Goal: Task Accomplishment & Management: Use online tool/utility

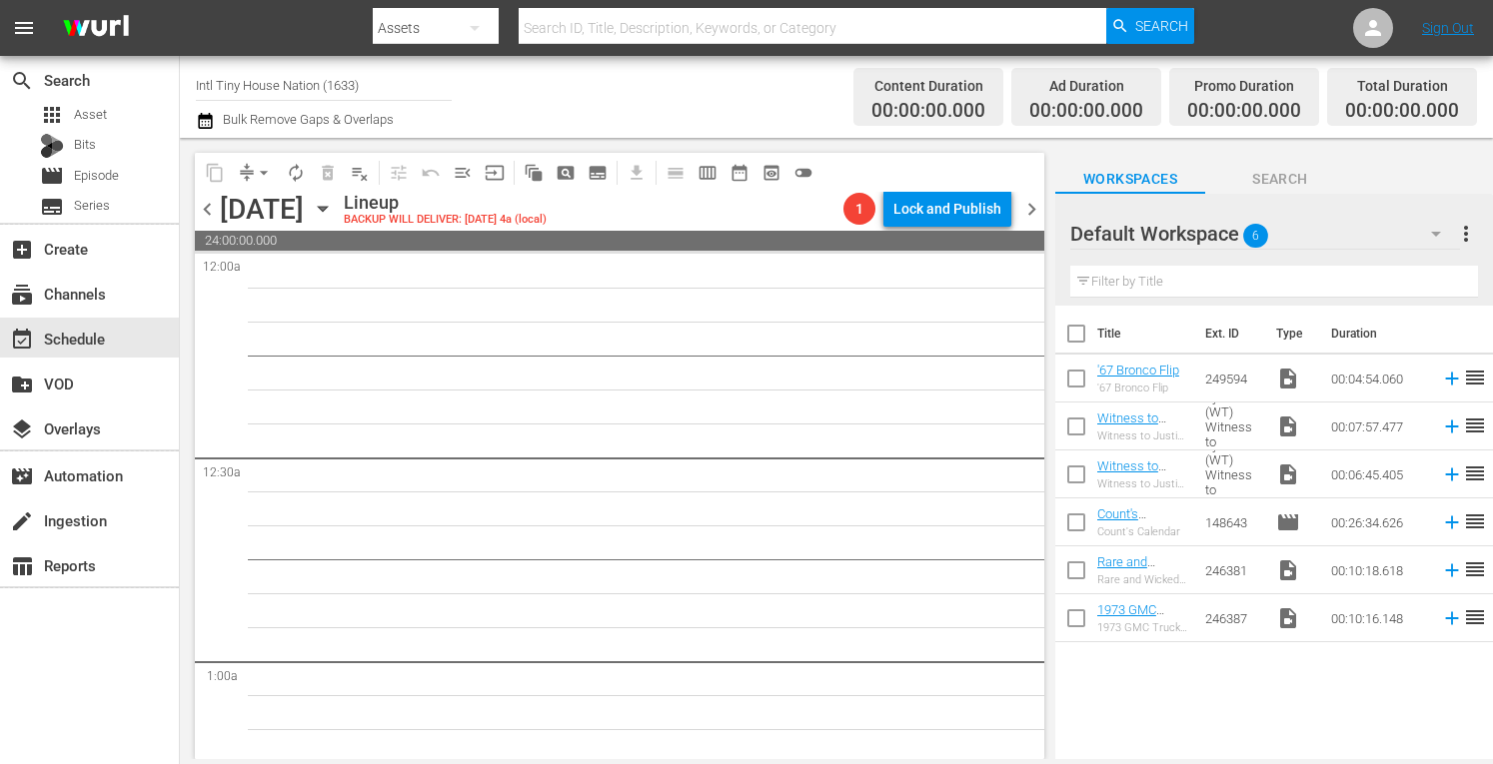
click at [380, 84] on input "Intl Tiny House Nation (1633)" at bounding box center [324, 85] width 256 height 48
type input "I"
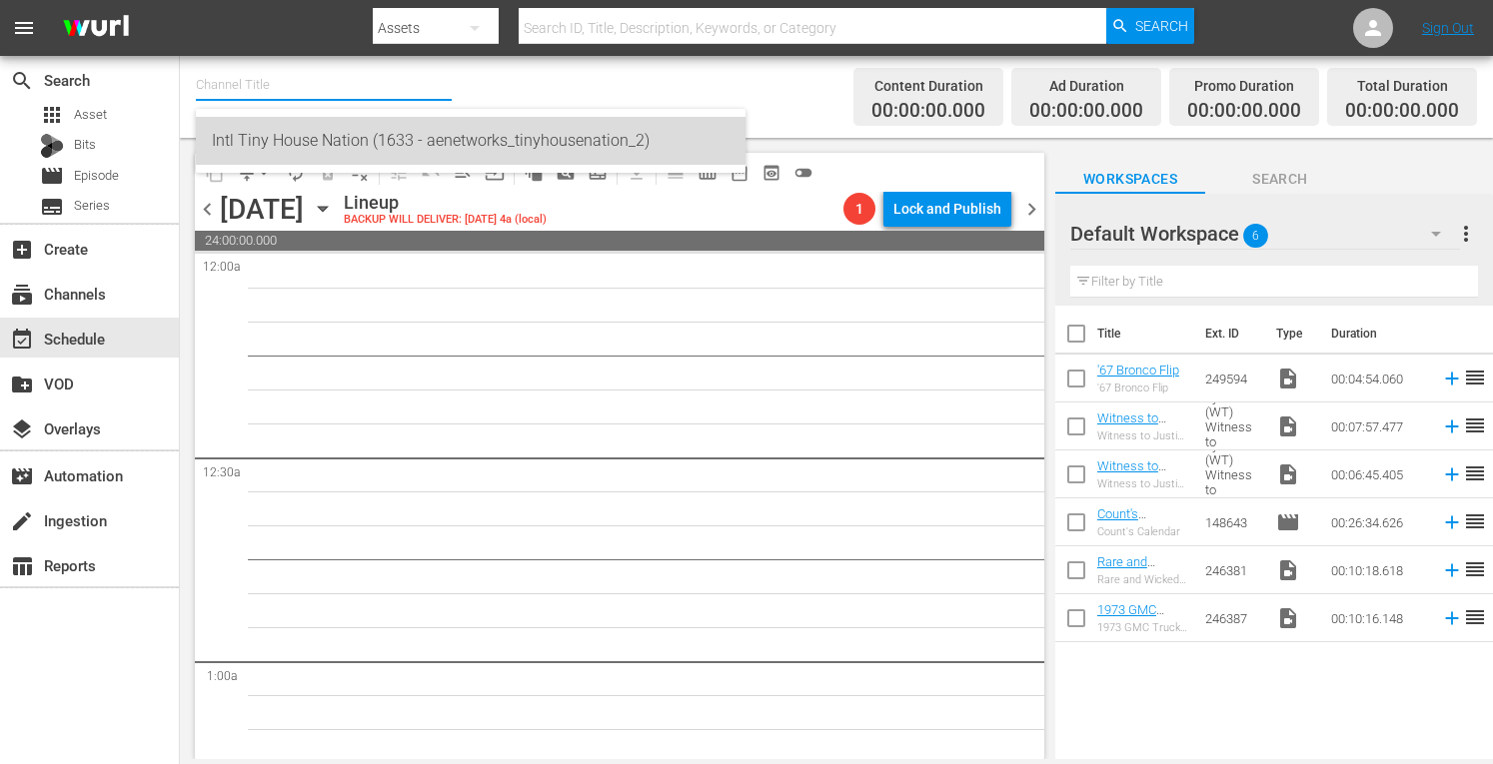
click at [269, 140] on div "Intl Tiny House Nation (1633 - aenetworks_tinyhousenation_2)" at bounding box center [471, 141] width 518 height 48
type input "Intl Tiny House Nation (1633 - aenetworks_tinyhousenation_2)"
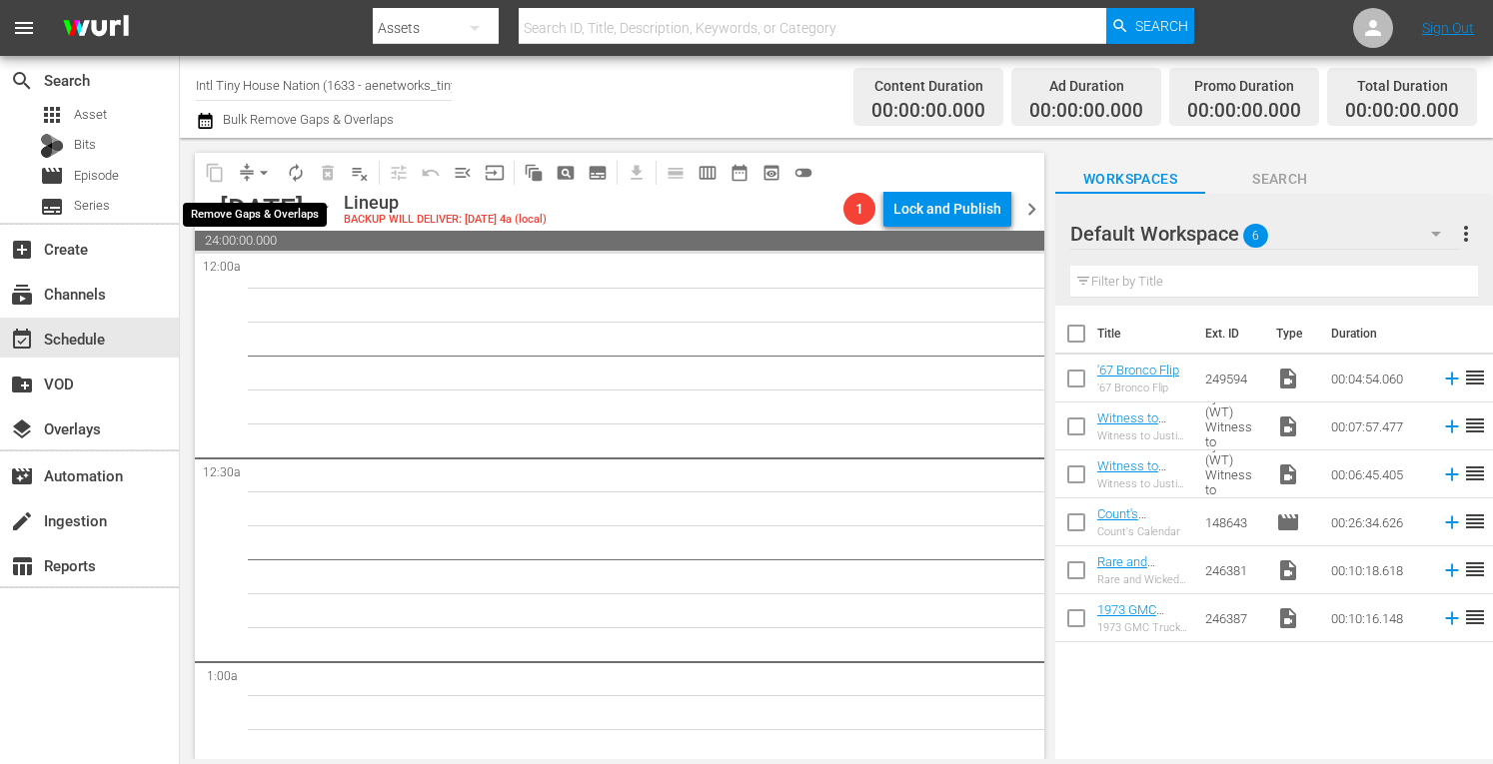
click at [264, 173] on span "arrow_drop_down" at bounding box center [264, 173] width 20 height 20
click at [262, 210] on li "Align to Midnight" at bounding box center [264, 213] width 165 height 33
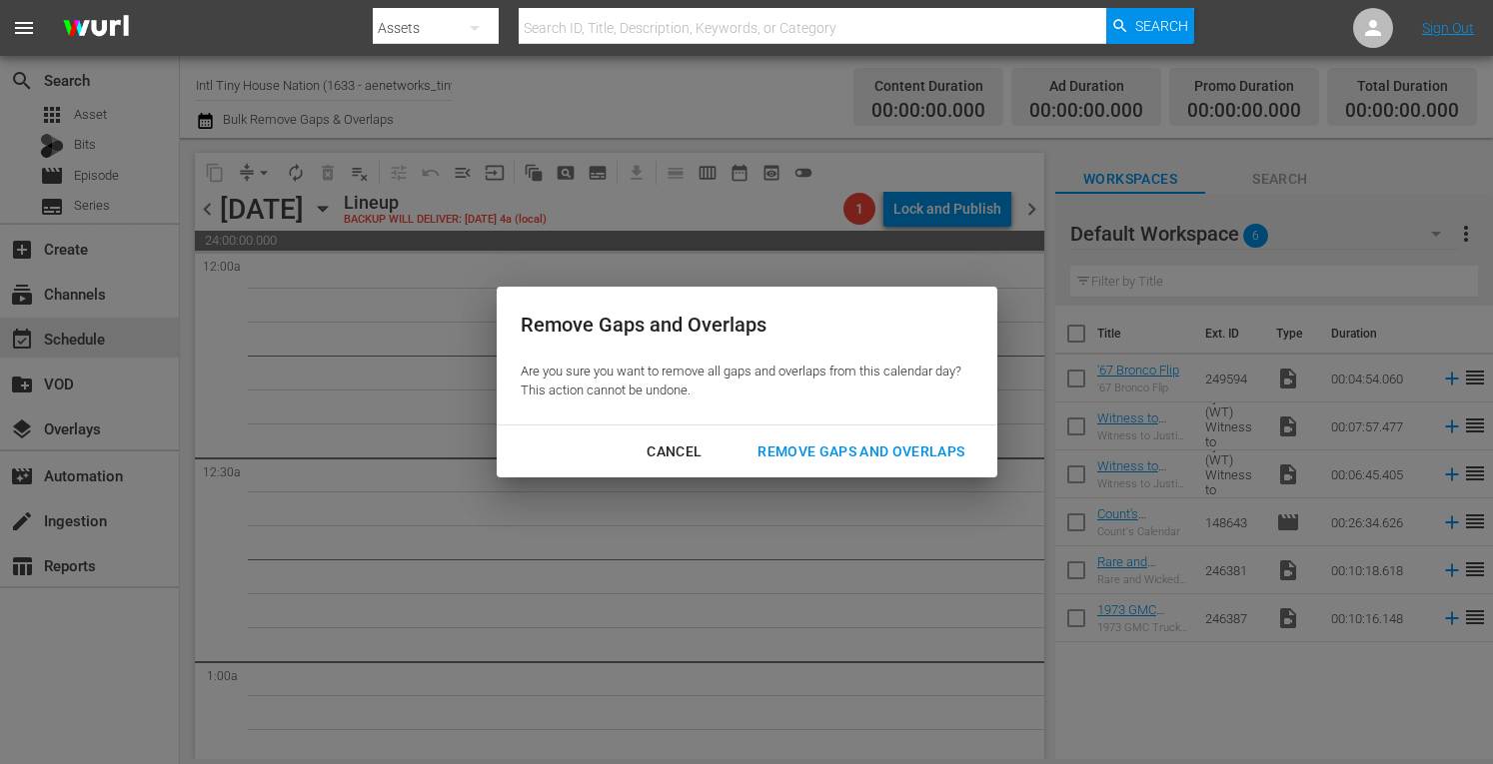
click at [803, 445] on div "Remove Gaps and Overlaps" at bounding box center [860, 452] width 239 height 25
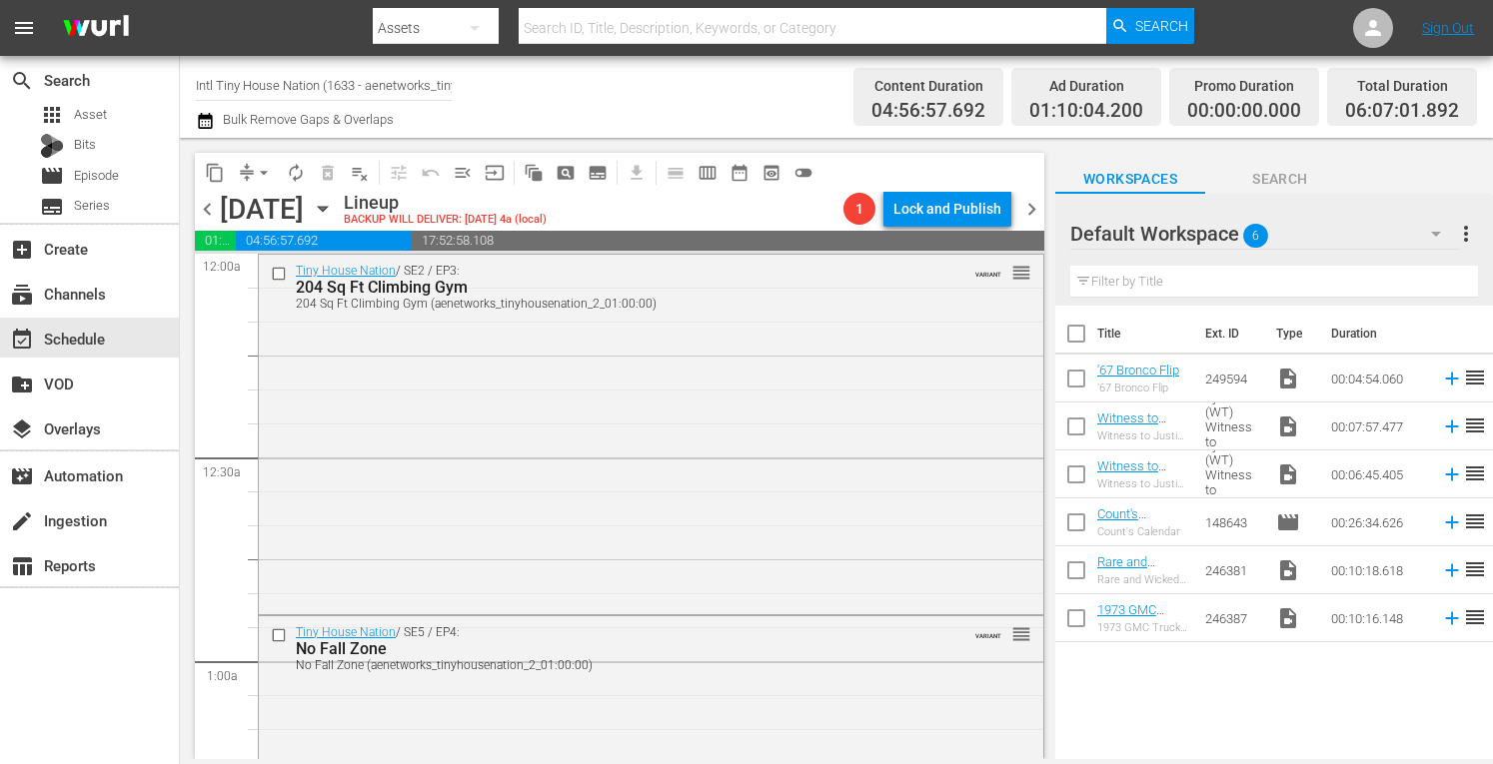
click at [466, 79] on div "Channel Title Intl Tiny House Nation (1633 - aenetworks_tinyhousenation_2) Bulk…" at bounding box center [521, 97] width 650 height 72
click at [448, 85] on input "Intl Tiny House Nation (1633 - aenetworks_tinyhousenation_2)" at bounding box center [324, 85] width 256 height 48
type input "I"
type input "/"
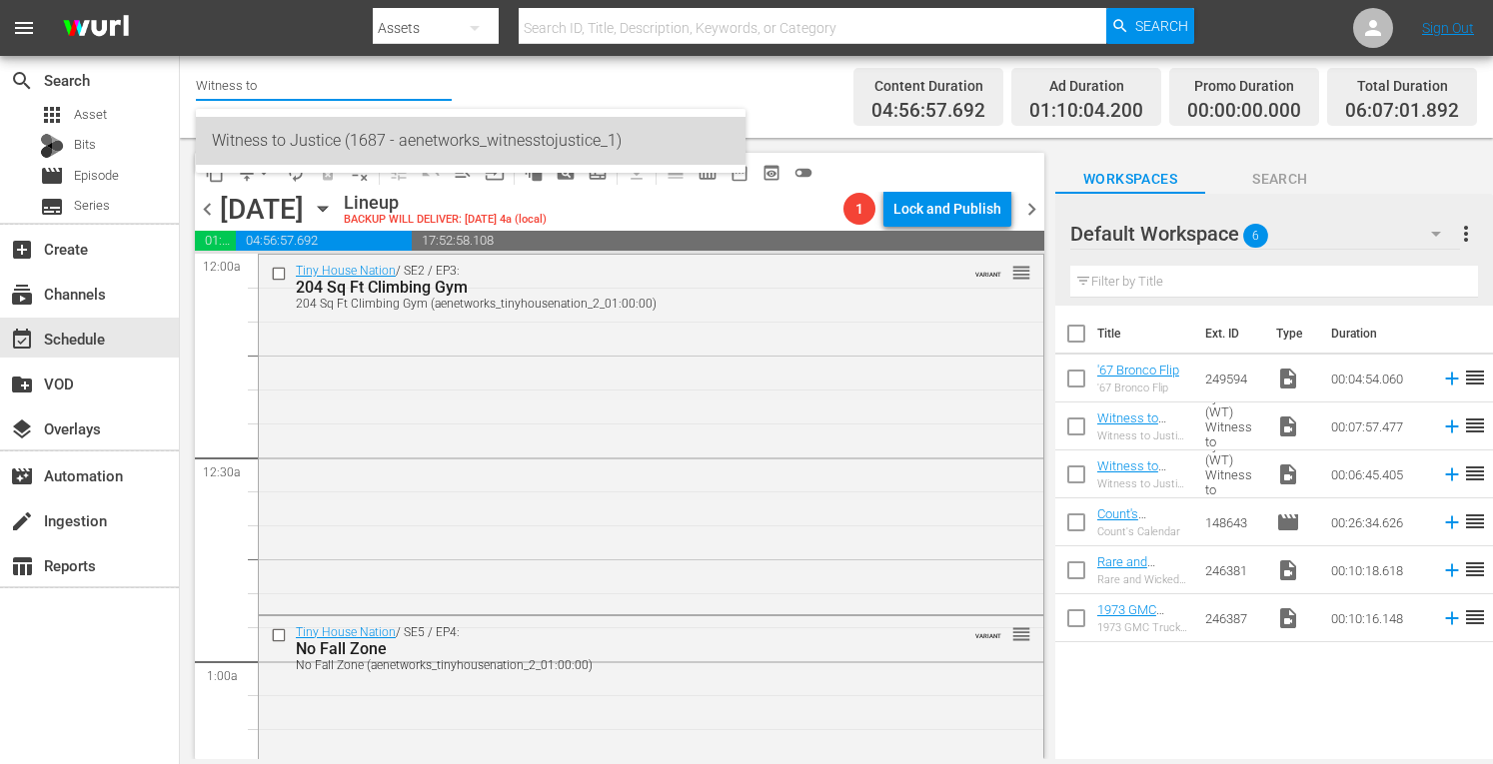
click at [450, 138] on div "Witness to Justice (1687 - aenetworks_witnesstojustice_1)" at bounding box center [471, 141] width 518 height 48
type input "Witness to Justice (1687 - aenetworks_witnesstojustice_1)"
click at [450, 138] on div "Witness to Justice (1687 - aenetworks_witnesstojustice_1)" at bounding box center [471, 141] width 518 height 48
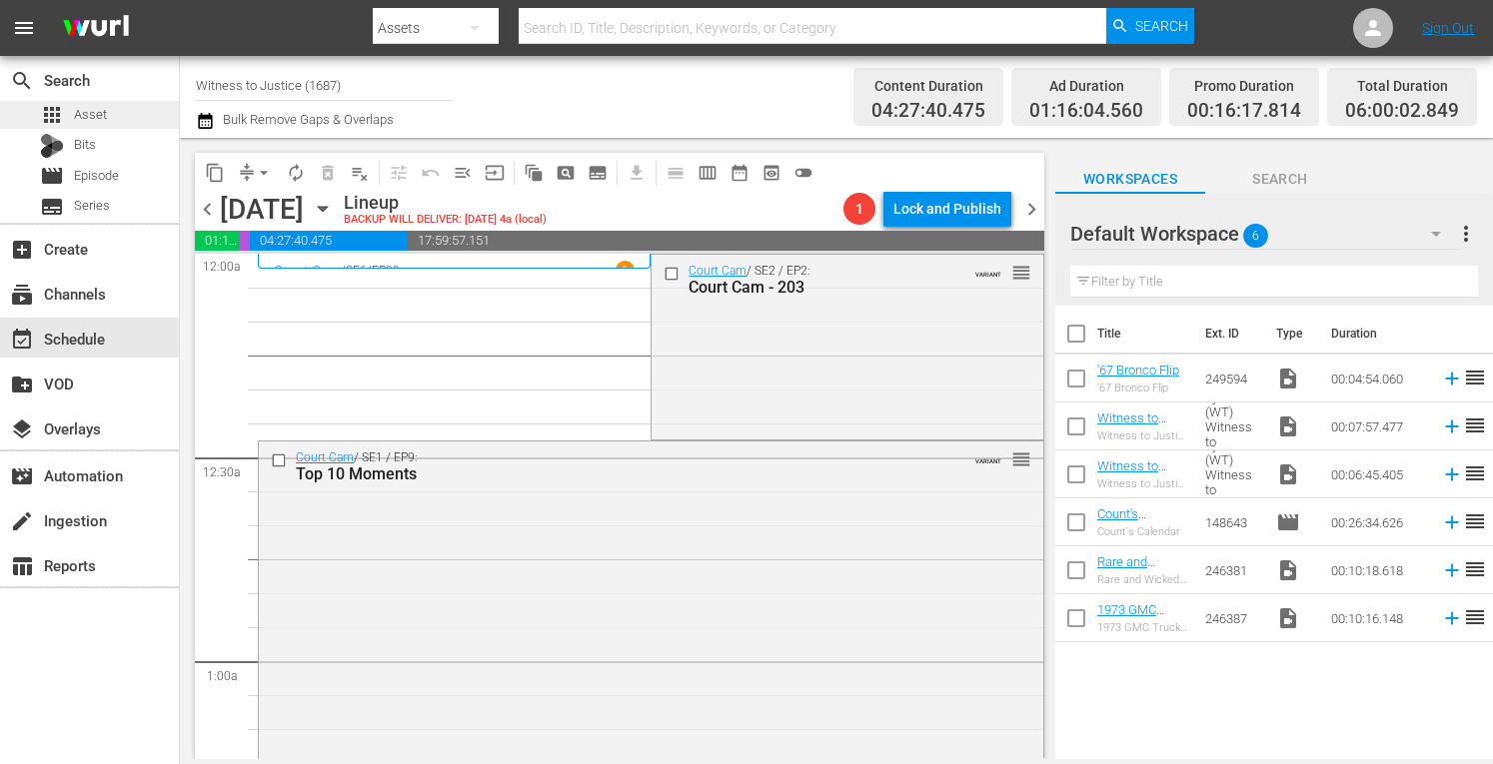
click at [92, 111] on span "Asset" at bounding box center [90, 115] width 33 height 20
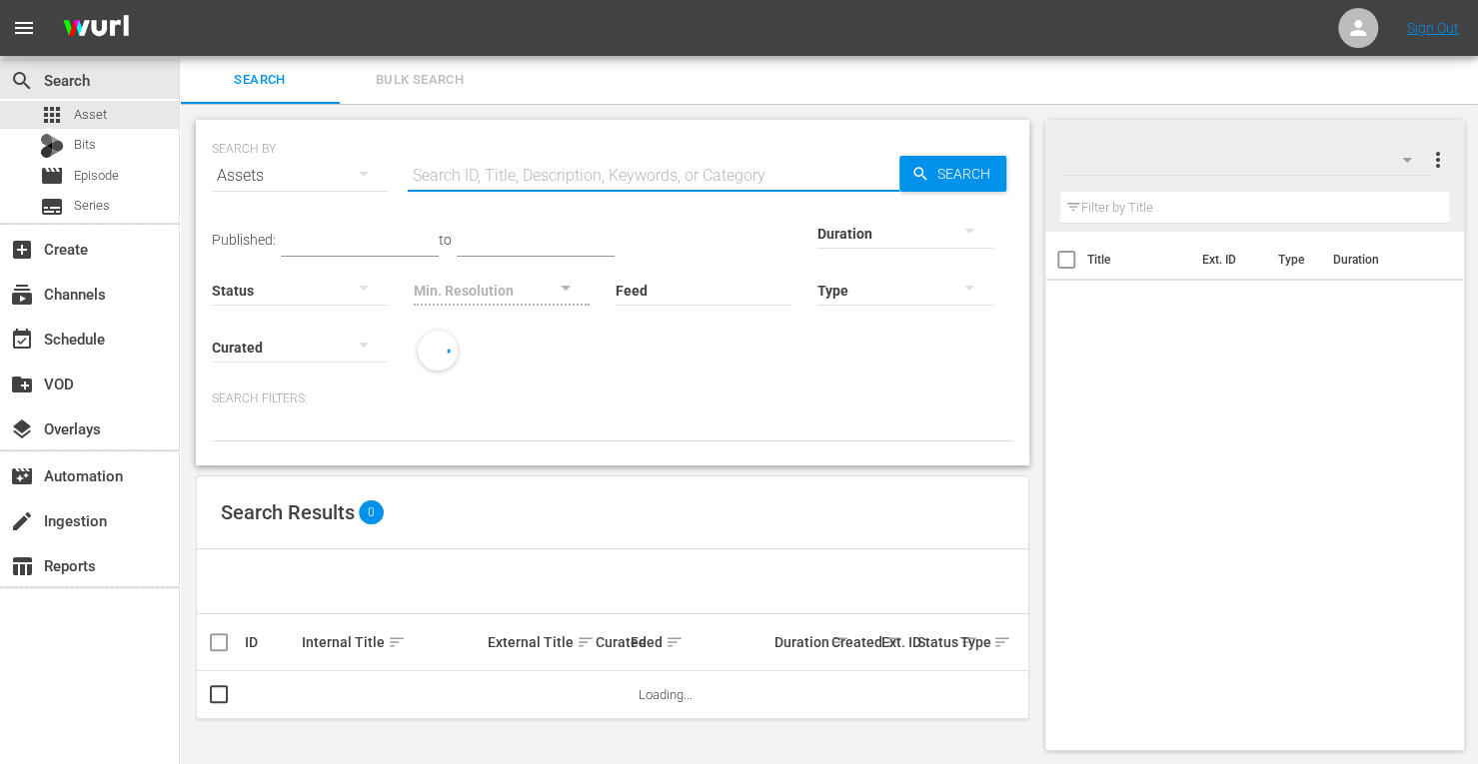
click at [536, 167] on input "text" at bounding box center [654, 176] width 492 height 48
paste input "251380"
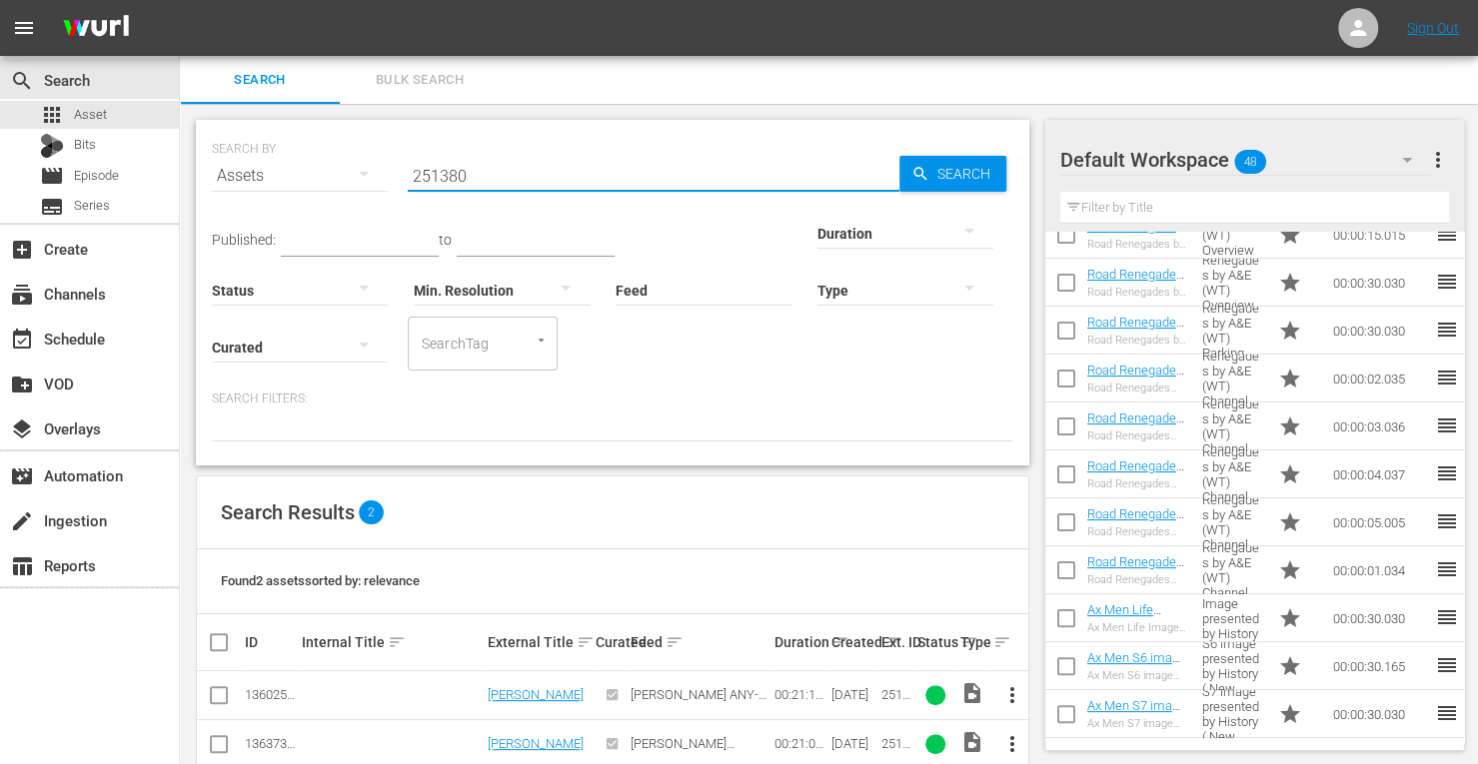
scroll to position [36, 0]
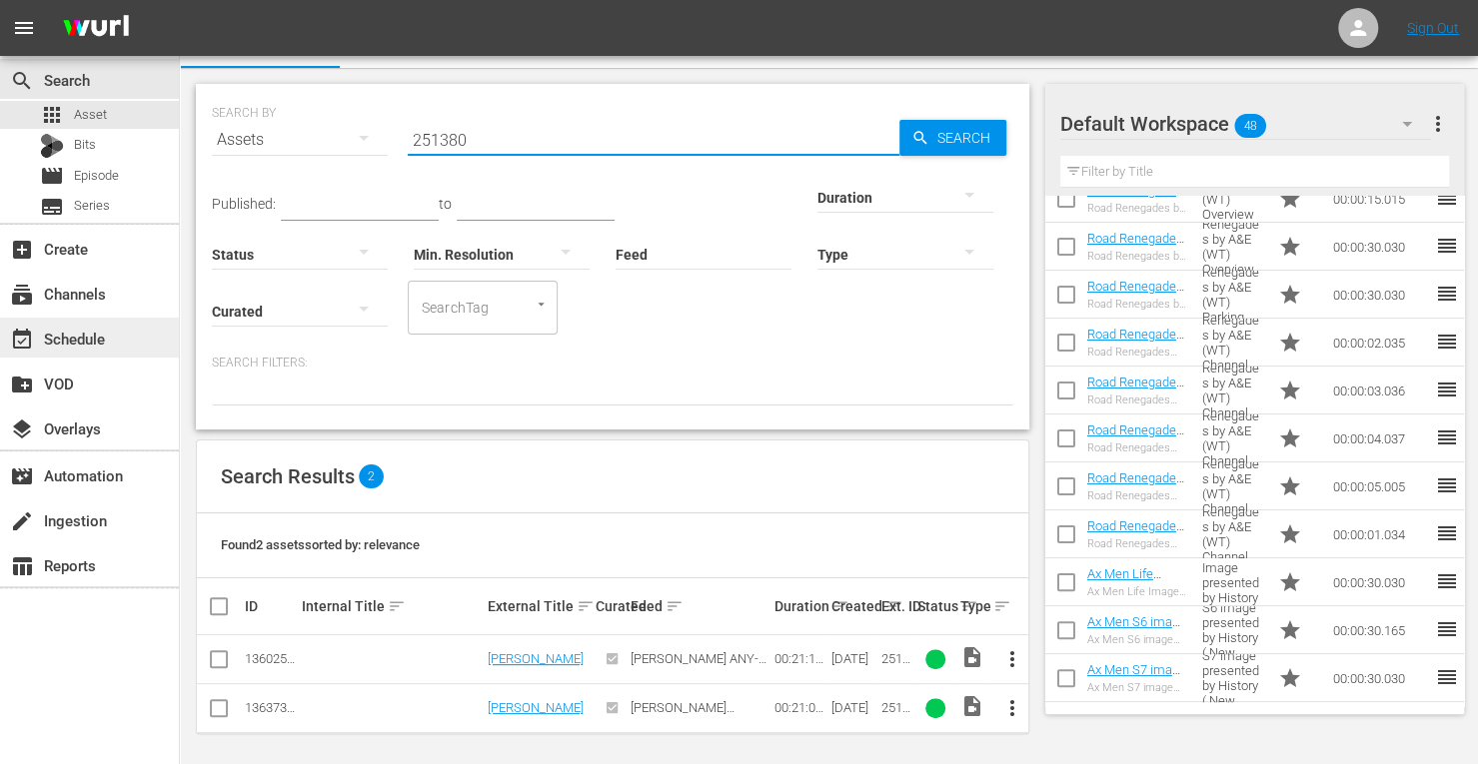
type input "251380"
click at [111, 330] on div "event_available Schedule" at bounding box center [56, 336] width 112 height 18
